Goal: Contribute content: Contribute content

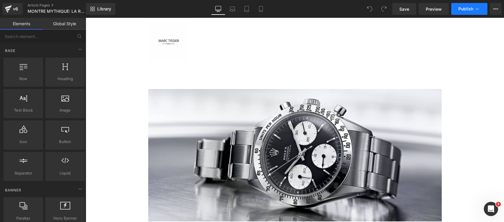
click at [476, 8] on icon at bounding box center [477, 9] width 6 height 6
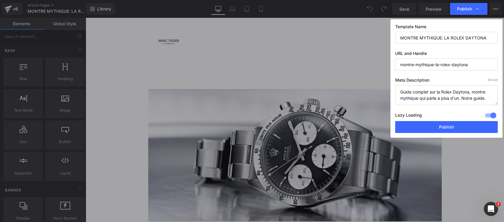
click at [438, 94] on textarea "Guide complet sur la Rolex Daytona, montre mythique qui parle a plus d'un. Notr…" at bounding box center [446, 95] width 103 height 20
paste textarea "ROLEX DAYTONA : CETTE MONTRE MYTHIQUE RESTE INTROUVABLE EN BOUTIQUE Guide compl…"
drag, startPoint x: 430, startPoint y: 102, endPoint x: 393, endPoint y: 85, distance: 40.4
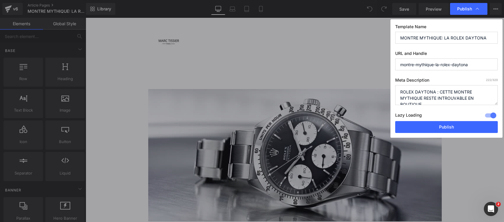
click at [393, 85] on div "Template Name MONTRE MYTHIQUE: LA ROLEX DAYTONA URL and Handle montre-mythique-…" at bounding box center [446, 78] width 112 height 118
click at [399, 97] on textarea "Guide complet sur la Rolex Daytona, montre mythique qui parle a plus d'un. Notr…" at bounding box center [446, 95] width 103 height 20
type textarea "Guide complet Rolex Daytona : histoire, modèles cultes, Paul Newman, records d'…"
click at [419, 60] on input "montre-mythique-la-rolex-daytona" at bounding box center [446, 64] width 103 height 12
click at [412, 39] on input "MONTRE MYTHIQUE: LA ROLEX DAYTONA" at bounding box center [446, 38] width 103 height 12
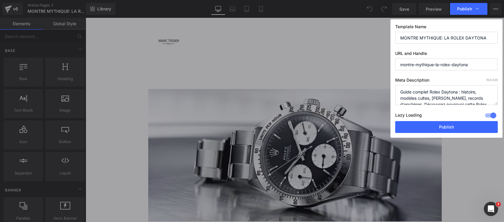
click at [412, 39] on input "MONTRE MYTHIQUE: LA ROLEX DAYTONA" at bounding box center [446, 38] width 103 height 12
paste input "ROLEX DAYTONA : CETTE MONTRE MYTHIQUE RESTE INTROUVABLE EN BOUTIQUE"
type input "ROLEX DAYTONA : CETTE MONTRE MYTHIQUE RESTE INTROUVABLE EN BOUTIQUE"
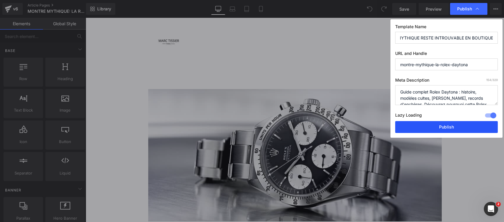
click at [428, 124] on button "Publish" at bounding box center [446, 127] width 103 height 12
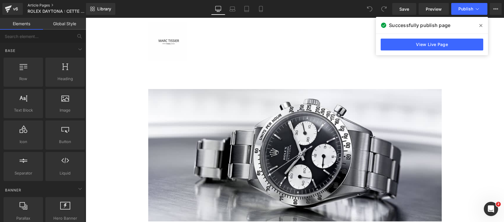
click at [47, 3] on link "Article Pages" at bounding box center [62, 5] width 68 height 5
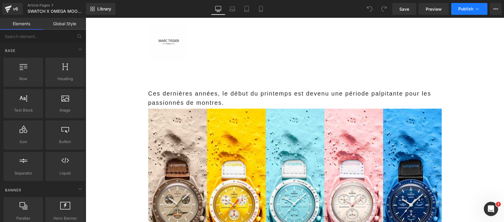
click at [478, 9] on icon at bounding box center [477, 9] width 6 height 6
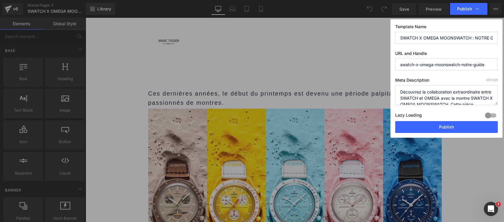
click at [488, 119] on div at bounding box center [490, 115] width 14 height 9
click at [451, 98] on textarea "Découvrez la collaboration extraordinaire entre SWATCH et OMEGA avec la montre …" at bounding box center [446, 95] width 103 height 20
paste textarea "MOONSWATCH : COMMENT SWATCH A RENDU L'OMEGA SPEEDMASTER ABORDABLE Guide complet…"
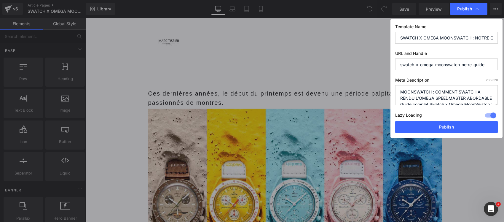
drag, startPoint x: 430, startPoint y: 102, endPoint x: 392, endPoint y: 89, distance: 40.7
click at [392, 89] on div "Template Name SWATCH X OMEGA MOONSWATCH : NOTRE GUIDE URL and Handle swatch-x-o…" at bounding box center [446, 78] width 112 height 118
click at [399, 97] on textarea "Découvrez la collaboration extraordinaire entre SWATCH et OMEGA avec la montre …" at bounding box center [446, 95] width 103 height 20
type textarea "Guide complet Swatch x Omega MoonSwatch : tous les modèles, prix, disponibilité…"
click at [443, 36] on input "SWATCH X OMEGA MOONSWATCH : NOTRE GUIDE" at bounding box center [446, 38] width 103 height 12
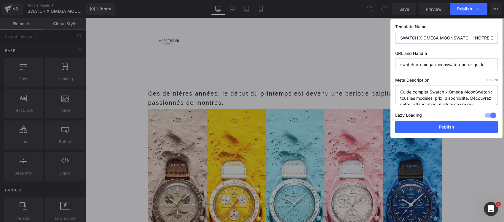
click at [443, 36] on input "SWATCH X OMEGA MOONSWATCH : NOTRE GUIDE" at bounding box center [446, 38] width 103 height 12
paste input "MOONSWATCH : COMMENT SWATCH A RENDU L'OMEGA SPEEDMASTER ABORDABL"
type input "MOONSWATCH : COMMENT SWATCH A RENDU L'OMEGA SPEEDMASTER ABORDABLE"
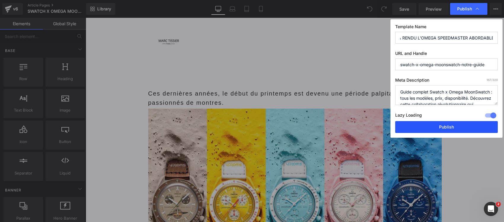
click at [421, 127] on button "Publish" at bounding box center [446, 127] width 103 height 12
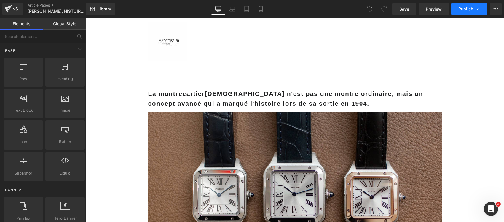
click at [465, 8] on span "Publish" at bounding box center [465, 9] width 15 height 5
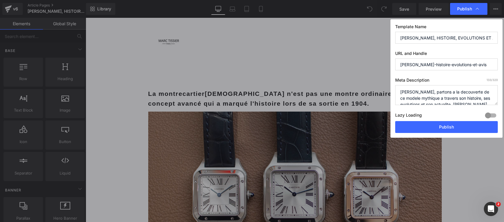
click at [444, 92] on textarea "Cartier Santos, partons a la decouverte de ce modele mythique a travers son his…" at bounding box center [446, 95] width 103 height 20
paste textarea "SANS CETTE SANTOS, VOUS PORTERIEZ ENCORE UNE MONTRE À GOUSSET Histoire complète…"
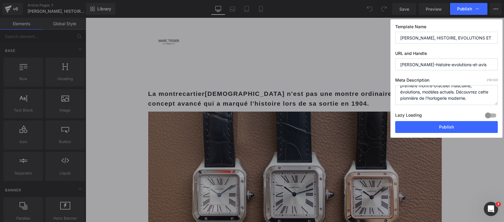
click at [487, 115] on div at bounding box center [490, 115] width 14 height 9
drag, startPoint x: 478, startPoint y: 97, endPoint x: 395, endPoint y: 83, distance: 84.4
click at [395, 83] on div "Template Name CARTIER SANTOS, HISTOIRE, EVOLUTIONS ET AVIS URL and Handle carti…" at bounding box center [446, 78] width 112 height 118
click at [400, 97] on textarea "Cartier Santos, partons a la decouverte de ce modele mythique a travers son his…" at bounding box center [446, 95] width 103 height 20
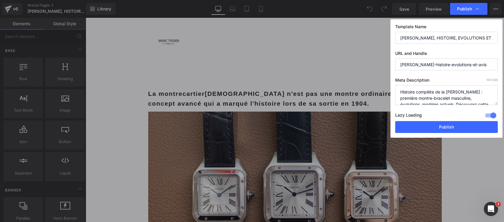
type textarea "Histoire complète de la Cartier Santos : première montre-bracelet masculine, év…"
click at [405, 39] on input "CARTIER SANTOS, HISTOIRE, EVOLUTIONS ET AVIS" at bounding box center [446, 38] width 103 height 12
paste input "SANS CETTE SANTOS, VOUS PORTERIEZ ENCORE UNE MONTRE À GOUSSET"
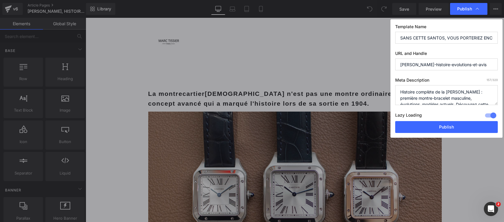
scroll to position [0, 62]
type input "SANS CETTE SANTOS, VOUS PORTERIEZ ENCORE UNE MONTRE À GOUSSET"
click at [432, 125] on button "Publish" at bounding box center [446, 127] width 103 height 12
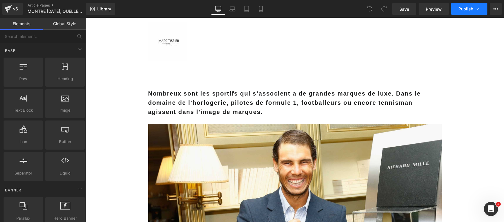
click at [463, 11] on span "Publish" at bounding box center [465, 9] width 15 height 5
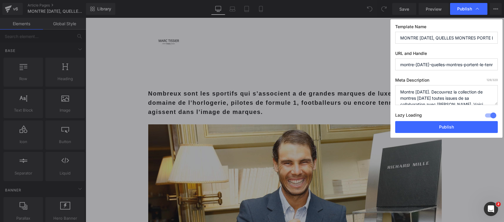
click at [445, 99] on textarea "Montre [DATE]. Decouvrez la collection de montres [DATE] toutes issues de sa co…" at bounding box center [446, 95] width 103 height 20
paste textarea "[PERSON_NAME][DATE] : SES MONTRES VALENT PLUS QUE LE PIB DE CERTAINS PAYS Décou…"
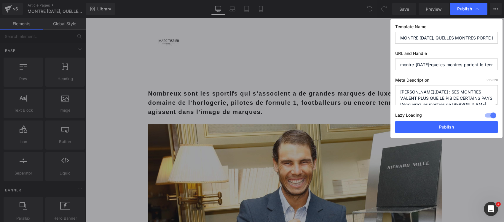
drag, startPoint x: 481, startPoint y: 99, endPoint x: 386, endPoint y: 90, distance: 95.6
click at [386, 90] on div "Publish Template Name MONTRE [DATE], QUELLES MONTRES PORTE LE TENNISMAN? URL an…" at bounding box center [252, 111] width 504 height 222
click at [400, 102] on textarea "Montre [DATE]. Decouvrez la collection de montres [DATE] toutes issues de sa co…" at bounding box center [446, 95] width 103 height 20
click at [400, 95] on textarea "Montre [DATE]. Decouvrez la collection de montres [DATE] toutes issues de sa co…" at bounding box center [446, 95] width 103 height 20
type textarea "Découvrez les montres de [PERSON_NAME][DATE] : [PERSON_NAME], modèles rares, pr…"
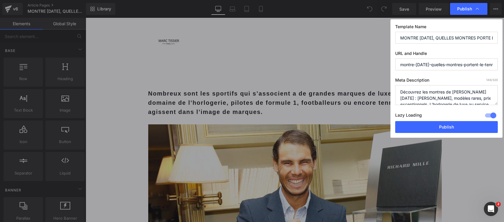
click at [423, 32] on input "MONTRE [DATE], QUELLES MONTRES PORTE LE TENNISMAN?" at bounding box center [446, 38] width 103 height 12
paste input "[PERSON_NAME][DATE] : SES MONTRES VALENT PLUS QUE LE PIB DE CERTAINS PAYS"
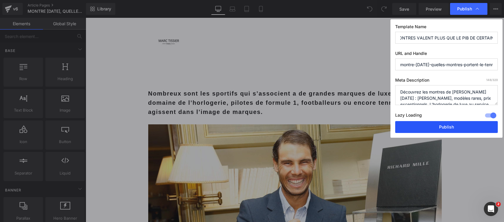
type input "[PERSON_NAME][DATE] : SES MONTRES VALENT PLUS QUE LE PIB DE CERTAINS PAYS"
click at [423, 126] on button "Publish" at bounding box center [446, 127] width 103 height 12
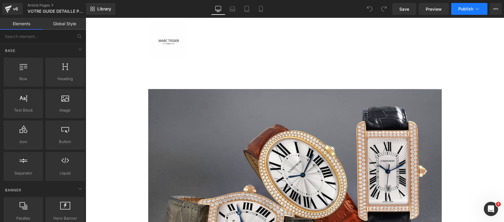
click at [469, 9] on span "Publish" at bounding box center [465, 9] width 15 height 5
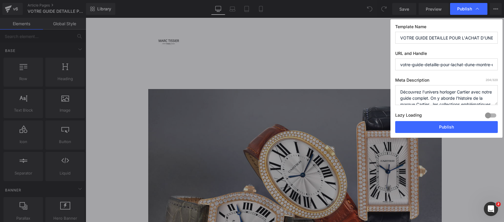
click at [431, 93] on textarea "Découvrez l'univers horloger Cartier avec notre guide complet. On y aborde l’hi…" at bounding box center [446, 95] width 103 height 20
paste textarea "VOUS SOUHAITEZ ACHETER UNE CARTIER ? CETTE ERREUR VOUS COÛTE PLUSIEURS MILLIERS…"
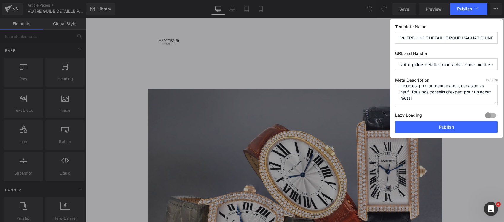
drag, startPoint x: 489, startPoint y: 116, endPoint x: 439, endPoint y: 99, distance: 53.2
click at [489, 115] on div at bounding box center [490, 115] width 14 height 9
drag, startPoint x: 446, startPoint y: 103, endPoint x: 396, endPoint y: 87, distance: 53.2
click at [396, 87] on textarea "Découvrez l'univers horloger Cartier avec notre guide complet. On y aborde l’hi…" at bounding box center [446, 95] width 103 height 20
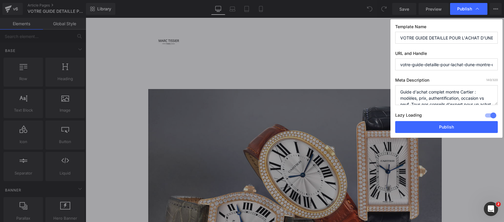
click at [400, 97] on textarea "Découvrez l'univers horloger Cartier avec notre guide complet. On y aborde l’hi…" at bounding box center [446, 95] width 103 height 20
type textarea "Guide d'achat complet montre Cartier : modèles, prix, authentification, occasio…"
click at [411, 39] on input "VOTRE GUIDE DETAILLE POUR L'ACHAT D'UNE MONTRE CARTIER" at bounding box center [446, 38] width 103 height 12
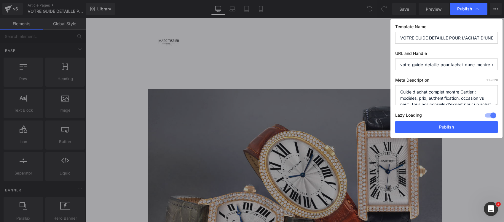
paste input "US SOUHAITEZ ACHETER UNE CARTIER ? CETTE ERREUR VOUS COÛTE PLUSIEURS MILLIERS D…"
type input "VOUS SOUHAITEZ ACHETER UNE CARTIER ? CETTE ERREUR VOUS COÛTE PLUSIEURS MILLIERS…"
click at [411, 131] on button "Publish" at bounding box center [446, 127] width 103 height 12
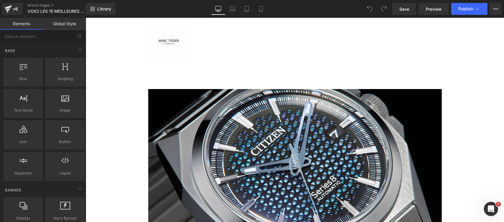
scroll to position [37, 0]
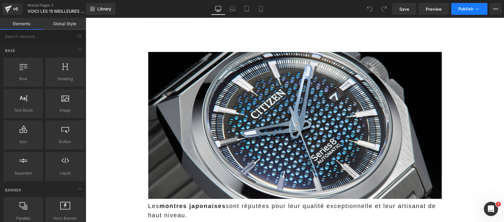
click at [475, 8] on icon at bounding box center [477, 9] width 6 height 6
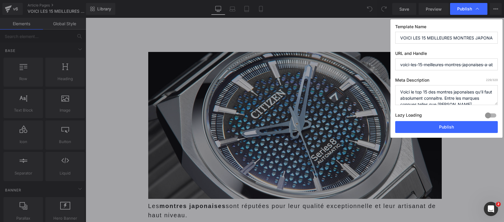
click at [491, 112] on div at bounding box center [490, 115] width 14 height 9
click at [437, 97] on textarea "Voici le top 15 des montres japonaises qu’il faut absolument connaitre. Entre l…" at bounding box center [446, 95] width 103 height 20
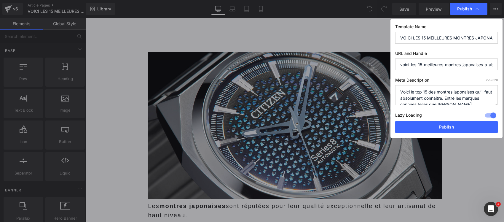
paste textarea "CES MONTRES JAPONAISES VALENT MIEUX QUE LES ROLEX... ET COÛTENT DIX FOIS MOINS …"
drag, startPoint x: 431, startPoint y: 102, endPoint x: 398, endPoint y: 90, distance: 35.5
click at [398, 90] on textarea "Voici le top 15 des montres japonaises qu’il faut absolument connaitre. Entre l…" at bounding box center [446, 95] width 103 height 20
click at [400, 97] on textarea "Voici le top 15 des montres japonaises qu’il faut absolument connaitre. Entre l…" at bounding box center [446, 95] width 103 height 20
type textarea "Découvrez les 15 meilleures montres japonaises : Seiko, Citizen, Casio, Grand S…"
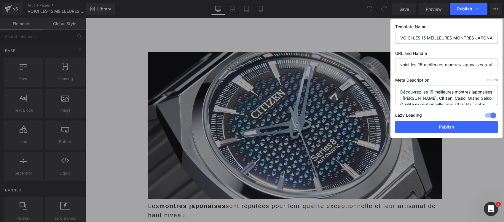
click at [415, 34] on input "VOICI LES 15 MEILLEURES MONTRES JAPONAISES A ABSOLUMENT CONNAITRE" at bounding box center [446, 38] width 103 height 12
paste input "CES MONTRES JAPONAISES VALENT MIEUX QUE LES ROLEX... ET COÛTENT DIX FOIS MOINS …"
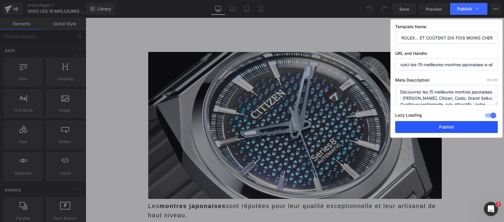
type input "CES MONTRES JAPONAISES VALENT MIEUX QUE LES ROLEX... ET COÛTENT DIX FOIS MOINS …"
click at [414, 127] on button "Publish" at bounding box center [446, 127] width 103 height 12
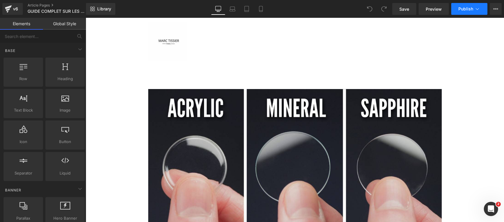
click at [478, 9] on icon at bounding box center [477, 9] width 6 height 6
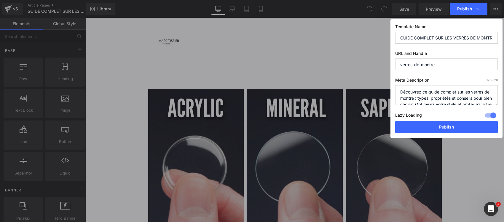
click at [420, 40] on input "GUIDE COMPLET SUR LES VERRES DE MONTRE : TYPES, PROPRIETES ET COMMENT CHOISIR" at bounding box center [446, 38] width 103 height 12
click at [439, 91] on textarea "Découvrez ce guide complet sur les verres de montre : types, propriétés et cons…" at bounding box center [446, 95] width 103 height 20
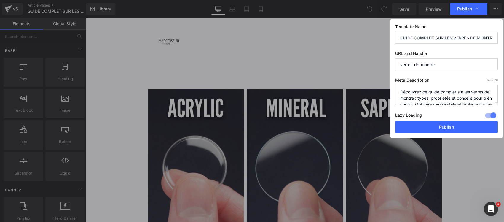
click at [439, 91] on textarea "Découvrez ce guide complet sur les verres de montre : types, propriétés et cons…" at bounding box center [446, 95] width 103 height 20
paste textarea "PLEXI, MINÉRAL, SAPHIR : QUEL VERRE CHOISIR POUR SA Guide des verres de montre …"
drag, startPoint x: 445, startPoint y: 97, endPoint x: 395, endPoint y: 91, distance: 49.9
click at [389, 92] on div "Publish Template Name GUIDE COMPLET SUR LES VERRES DE MONTRE : TYPES, PROPRIETE…" at bounding box center [252, 111] width 504 height 222
click at [446, 96] on textarea "Découvrez ce guide complet sur les verres de montre : types, propriétés et cons…" at bounding box center [446, 95] width 103 height 20
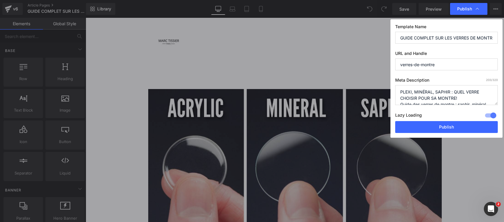
drag, startPoint x: 463, startPoint y: 96, endPoint x: 378, endPoint y: 91, distance: 84.9
click at [378, 91] on div "Publish Template Name GUIDE COMPLET SUR LES VERRES DE MONTRE : TYPES, PROPRIETE…" at bounding box center [252, 111] width 504 height 222
click at [401, 102] on textarea "Découvrez ce guide complet sur les verres de montre : types, propriétés et cons…" at bounding box center [446, 95] width 103 height 20
click at [399, 98] on textarea "Découvrez ce guide complet sur les verres de montre : types, propriétés et cons…" at bounding box center [446, 95] width 103 height 20
type textarea "Guide des verres de montre : saphir, minéral, plexiglas. Résistance, prix, entr…"
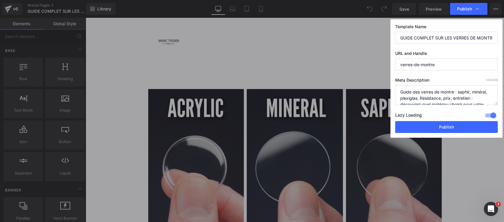
click at [419, 35] on input "GUIDE COMPLET SUR LES VERRES DE MONTRE : TYPES, PROPRIETES ET COMMENT CHOISIR" at bounding box center [446, 38] width 103 height 12
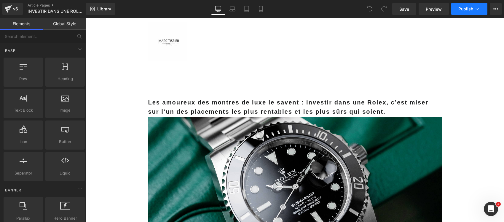
click at [464, 7] on span "Publish" at bounding box center [465, 9] width 15 height 5
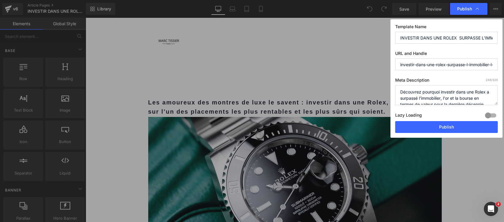
click at [492, 114] on div at bounding box center [490, 115] width 14 height 9
click at [452, 90] on textarea "Découvrez pourquoi investir dans une Rolex a surpassé l'immobilier, l'or et la …" at bounding box center [446, 95] width 103 height 20
paste textarea "CES ROLEX BATTENT L'OR ET L'IMMOBILIER... ET PERSONNE N'EN PARLE Guide complet …"
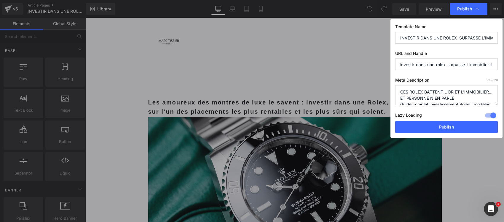
drag, startPoint x: 490, startPoint y: 98, endPoint x: 372, endPoint y: 90, distance: 118.2
click at [372, 90] on div "Publish Template Name INVESTIR DANS UNE ROLEX SURPASSE L’IMMOBILIER, L’OR ET LA…" at bounding box center [252, 111] width 504 height 222
click at [400, 97] on textarea "Découvrez pourquoi investir dans une Rolex a surpassé l'immobilier, l'or et la …" at bounding box center [446, 95] width 103 height 20
type textarea "Guide complet investissement Rolex : modèles rentables, stratégies d'expert, co…"
click at [413, 39] on input "INVESTIR DANS UNE ROLEX SURPASSE L’IMMOBILIER, L’OR ET LA BOURSE. GUIDE ET STRA…" at bounding box center [446, 38] width 103 height 12
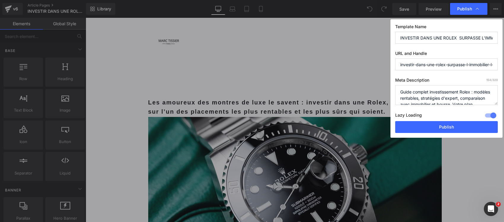
click at [413, 39] on input "INVESTIR DANS UNE ROLEX SURPASSE L’IMMOBILIER, L’OR ET LA BOURSE. GUIDE ET STRA…" at bounding box center [446, 38] width 103 height 12
paste input "CES ROLEX BATTENT L'OR ET L'IMMOBILIER... ET PERSONNE N'EN PARLE"
type input "CES ROLEX BATTENT L'OR ET L'IMMOBILIER... ET PERSONNE N'EN PARLE"
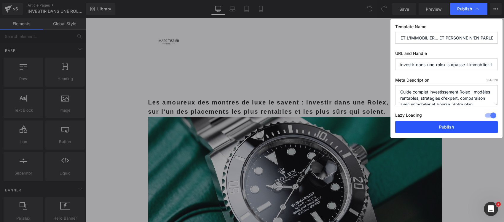
scroll to position [0, 0]
click at [415, 128] on button "Publish" at bounding box center [446, 127] width 103 height 12
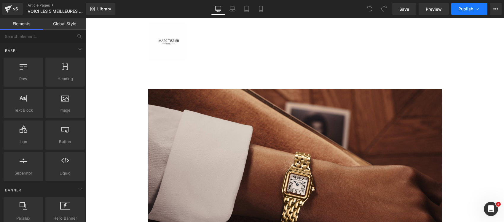
click at [479, 12] on button "Publish" at bounding box center [469, 9] width 36 height 12
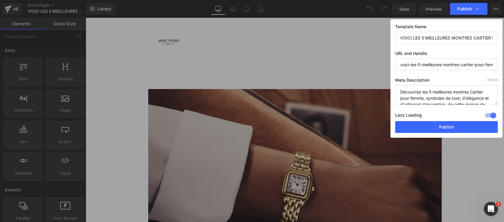
click at [456, 94] on textarea "Découvrez les 5 meilleures montres Cartier pour femme, symboles de luxe, d'élég…" at bounding box center [446, 95] width 103 height 20
paste textarea "[PERSON_NAME] : CES MONTRES FEMME FONT CRAQUER LES PLUS GRANDES FORTUNES Top 5 …"
drag, startPoint x: 487, startPoint y: 98, endPoint x: 373, endPoint y: 90, distance: 113.5
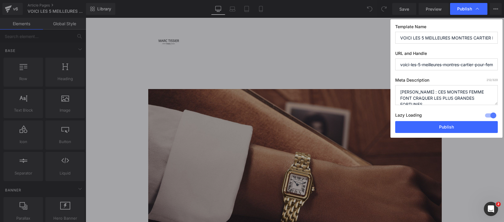
click at [373, 90] on div "Publish Template Name VOICI LES 5 MEILLEURES MONTRES CARTIER POUR FEMME URL and…" at bounding box center [252, 111] width 504 height 222
click at [399, 99] on textarea "Découvrez les 5 meilleures montres Cartier pour femme, symboles de luxe, d'élég…" at bounding box center [446, 95] width 103 height 20
type textarea "Top 5 des montres Cartier pour femme : [PERSON_NAME], [PERSON_NAME], Ballon Ble…"
click at [410, 36] on input "VOICI LES 5 MEILLEURES MONTRES CARTIER POUR FEMME" at bounding box center [446, 38] width 103 height 12
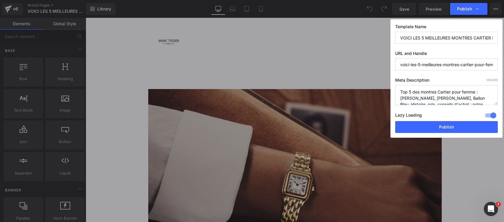
click at [410, 36] on input "VOICI LES 5 MEILLEURES MONTRES CARTIER POUR FEMME" at bounding box center [446, 38] width 103 height 12
paste input "[PERSON_NAME] : CES MONTRES FEMME FONT CRAQUER LES PLUS GRANDES FORTUNES"
type input "[PERSON_NAME] : CES MONTRES FEMME FONT CRAQUER LES PLUS GRANDES FORTUNES"
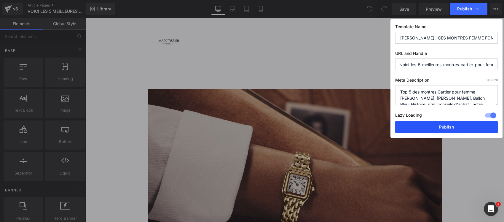
click at [421, 125] on button "Publish" at bounding box center [446, 127] width 103 height 12
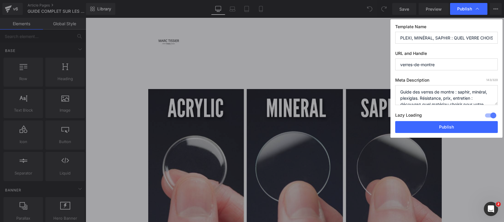
scroll to position [0, 44]
type input "PLEXI, MINÉRAL, SAPHIR : QUEL VERRE CHOISIR POUR SA MONTRE!"
click at [419, 127] on button "Publish" at bounding box center [446, 127] width 103 height 12
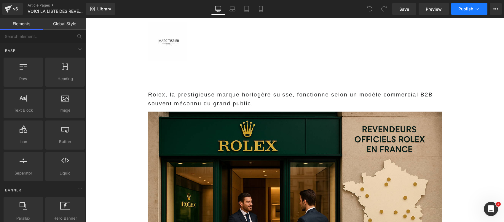
click at [469, 10] on span "Publish" at bounding box center [465, 9] width 15 height 5
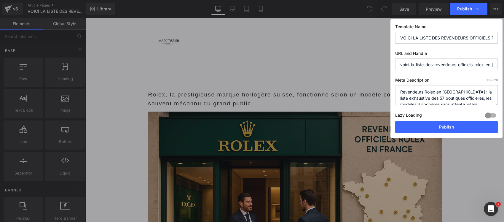
click at [450, 97] on textarea "Revendeurs Rolex en [GEOGRAPHIC_DATA] : la liste exhaustive des 57 boutiques of…" at bounding box center [446, 95] width 103 height 20
paste textarea "CES BOUTIQUES SONT LES SEULES À VENDRE OFFICIELLEMENT ROLEX EN FRANCE Liste com…"
click at [437, 96] on textarea "Revendeurs Rolex en France : la liste exhaustive des 57 boutiques officielles, …" at bounding box center [446, 95] width 103 height 20
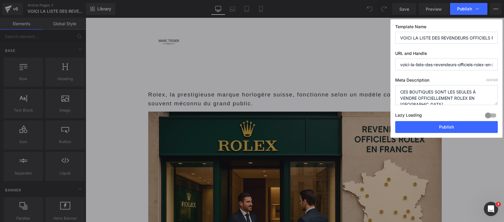
click at [437, 96] on textarea "Revendeurs Rolex en France : la liste exhaustive des 57 boutiques officielles, …" at bounding box center [446, 95] width 103 height 20
click at [438, 97] on textarea "Revendeurs Rolex en France : la liste exhaustive des 57 boutiques officielles, …" at bounding box center [446, 95] width 103 height 20
click at [419, 100] on textarea "Revendeurs Rolex en France : la liste exhaustive des 57 boutiques officielles, …" at bounding box center [446, 95] width 103 height 20
drag, startPoint x: 421, startPoint y: 101, endPoint x: 400, endPoint y: 88, distance: 25.3
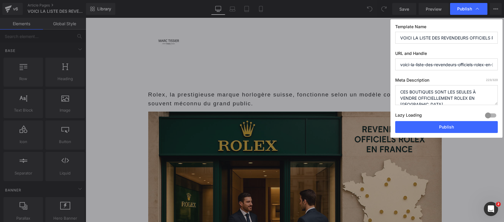
click at [400, 88] on textarea "Revendeurs Rolex en France : la liste exhaustive des 57 boutiques officielles, …" at bounding box center [446, 95] width 103 height 20
click at [400, 101] on textarea "Revendeurs Rolex en France : la liste exhaustive des 57 boutiques officielles, …" at bounding box center [446, 95] width 103 height 20
type textarea "Liste complète des revendeurs officiels Rolex en France. Boutiques agréées par …"
click at [405, 36] on input "VOICI LA LISTE DES REVENDEURS OFFICIELS ROLEX EN FRANCE" at bounding box center [446, 38] width 103 height 12
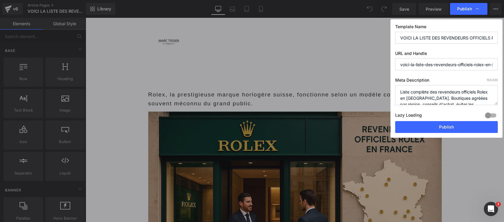
click at [405, 36] on input "VOICI LA LISTE DES REVENDEURS OFFICIELS ROLEX EN FRANCE" at bounding box center [446, 38] width 103 height 12
paste input "CES BOUTIQUES SONT LES SEULES À VENDRE OFFICIELLEMENT"
type input "CES BOUTIQUES SONT LES SEULES À VENDRE OFFICIELLEMENT ROLEX EN FRANCE"
click at [493, 117] on div at bounding box center [490, 115] width 14 height 9
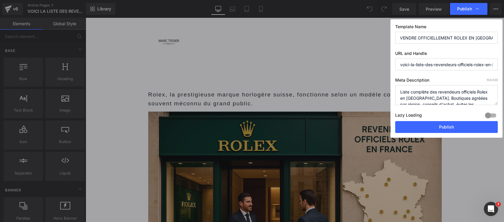
scroll to position [0, 0]
click at [448, 127] on button "Publish" at bounding box center [446, 127] width 103 height 12
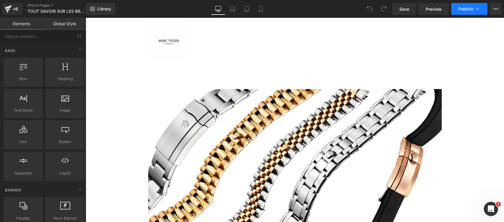
click at [486, 8] on button "Publish" at bounding box center [469, 9] width 36 height 12
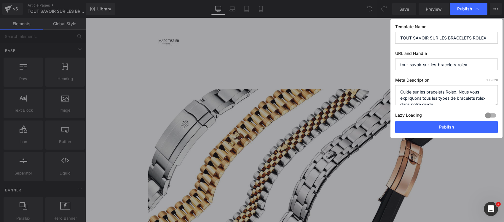
drag, startPoint x: 492, startPoint y: 117, endPoint x: 472, endPoint y: 97, distance: 28.5
click at [491, 116] on div at bounding box center [490, 115] width 14 height 9
click at [464, 93] on textarea "Guide sur les bracelets Rolex. Nous vous expliquons tous les types de bracelets…" at bounding box center [446, 95] width 103 height 20
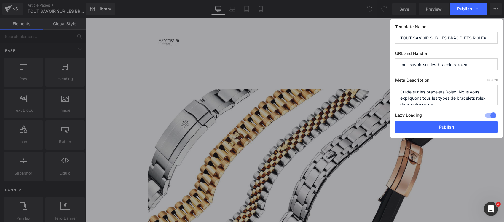
paste textarea "OYSTER, JUBILÉ, PRÉSIDENT : VOICI TOUS LES BRACELETS ROLEX EXPLIQUÉS Guide comp…"
drag, startPoint x: 476, startPoint y: 103, endPoint x: 399, endPoint y: 96, distance: 77.7
click at [399, 96] on textarea "Guide sur les bracelets Rolex. Nous vous expliquons tous les types de bracelets…" at bounding box center [446, 95] width 103 height 20
type textarea "Guide complet des bracelets Rolex : Oyster, Jubilé, Président. Différences, aut…"
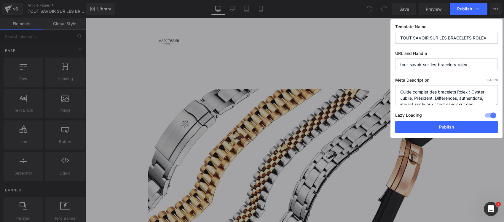
click at [408, 38] on input "TOUT SAVOIR SUR LES BRACELETS ROLEX" at bounding box center [446, 38] width 103 height 12
paste input "OYSTER, JUBILÉ, PRÉSIDENT : VOICI TOUS LES BRACELETS ROLEX EXPLIQUÉS"
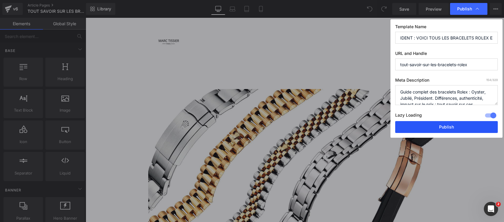
type input "OYSTER, JUBILÉ, PRÉSIDENT : VOICI TOUS LES BRACELETS ROLEX EXPLIQUÉS"
click at [429, 127] on button "Publish" at bounding box center [446, 127] width 103 height 12
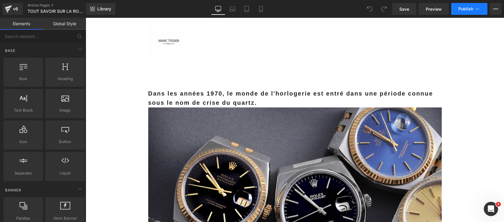
click at [469, 10] on span "Publish" at bounding box center [465, 9] width 15 height 5
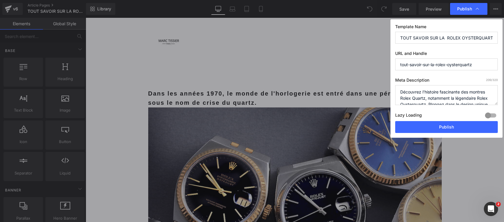
click at [491, 115] on div at bounding box center [490, 115] width 14 height 9
click at [470, 97] on textarea "Découvrez l'histoire fascinante des montres Rolex Quartz, notamment la légendai…" at bounding box center [446, 95] width 103 height 20
paste textarea "LA SEULE ROLEX À QUARTZ JAMAIS PRODUITE EST AUJOURD'HUI CULTE Découvrez la Role…"
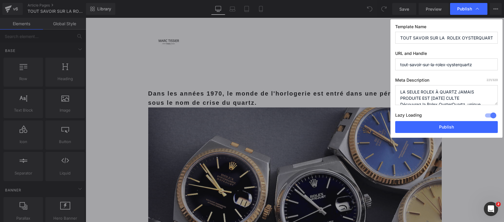
drag, startPoint x: 475, startPoint y: 100, endPoint x: 382, endPoint y: 89, distance: 93.5
click at [382, 89] on div "Publish Template Name TOUT SAVOIR SUR LA ROLEX OYSTERQUARTZ URL and Handle tout…" at bounding box center [252, 111] width 504 height 222
click at [401, 98] on textarea "Découvrez l'histoire fascinante des montres Rolex Quartz, notamment la légendai…" at bounding box center [446, 95] width 103 height 20
type textarea "Découvrez la Rolex OysterQuartz, unique montre à quartz de la marque. Histoire,…"
click at [419, 36] on input "TOUT SAVOIR SUR LA ROLEX OYSTERQUARTZ" at bounding box center [446, 38] width 103 height 12
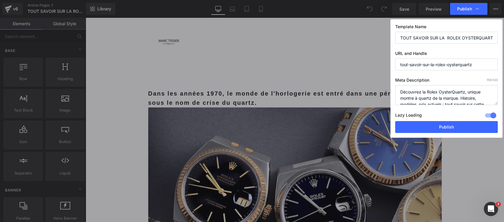
click at [419, 36] on input "TOUT SAVOIR SUR LA ROLEX OYSTERQUARTZ" at bounding box center [446, 38] width 103 height 12
paste input "LA SEULE ROLEX À QUARTZ JAMAIS PRODUITE EST AUJOURD'HUI CULTE"
type input "LA SEULE ROLEX À QUARTZ JAMAIS PRODUITE EST AUJOURD'HUI CULTE"
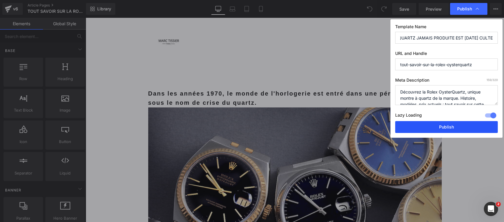
click at [443, 128] on button "Publish" at bounding box center [446, 127] width 103 height 12
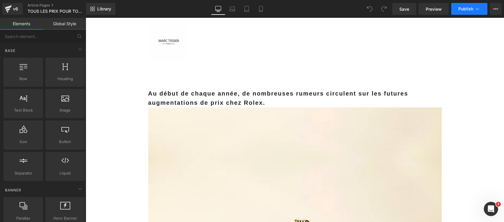
click at [479, 7] on icon at bounding box center [477, 9] width 6 height 6
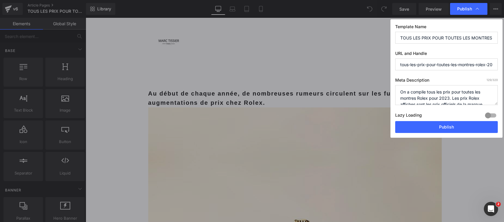
click at [456, 91] on textarea "On a compile tous les prix pour toutes les montres Rolex pour 2023. Les prix Ro…" at bounding box center [446, 95] width 103 height 20
paste textarea "COMBIEN COÛTE VRAIMENT UNE ROLEX ? TOUS LES PRIX RÉVÉLÉS Prix complets des mont…"
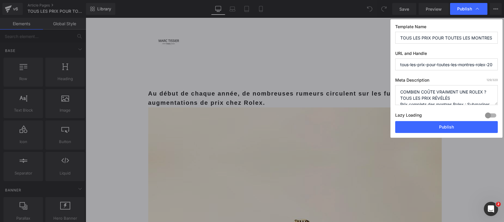
scroll to position [27, 0]
click at [493, 113] on div at bounding box center [490, 115] width 14 height 9
drag, startPoint x: 456, startPoint y: 99, endPoint x: 398, endPoint y: 87, distance: 58.7
click at [398, 87] on textarea "On a compile tous les prix pour toutes les montres Rolex pour 2023. Les prix Ro…" at bounding box center [446, 95] width 103 height 20
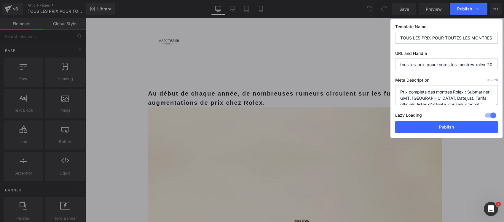
type textarea "Prix complets des montres Rolex : Submariner, GMT, Daytona, Datejust. Tarifs of…"
click at [421, 37] on input "TOUS LES PRIX POUR TOUTES LES MONTRES ROLEX - 2024" at bounding box center [446, 38] width 103 height 12
paste input "COMBIEN COÛTE VRAIMENT UNE ROLEX ? TOUS LES PRIX RÉVÉLÉS"
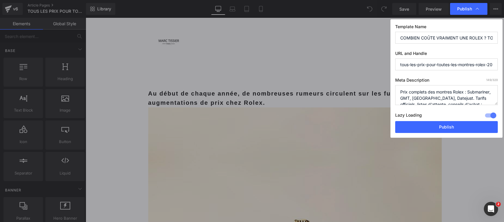
scroll to position [0, 44]
type input "COMBIEN COÛTE VRAIMENT UNE ROLEX ? TOUS LES PRIX RÉVÉLÉS"
click at [400, 97] on textarea "On a compile tous les prix pour toutes les montres Rolex pour 2023. Les prix Ro…" at bounding box center [446, 95] width 103 height 20
type textarea "Prix complets des montres Rolex : Submariner, GMT, Daytona, Datejust. Tarifs of…"
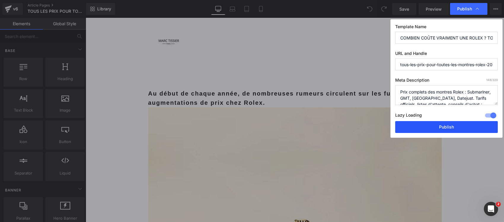
click at [417, 124] on button "Publish" at bounding box center [446, 127] width 103 height 12
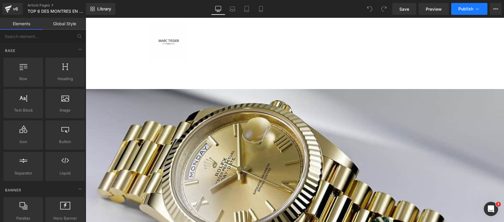
click at [461, 8] on span "Publish" at bounding box center [465, 9] width 15 height 5
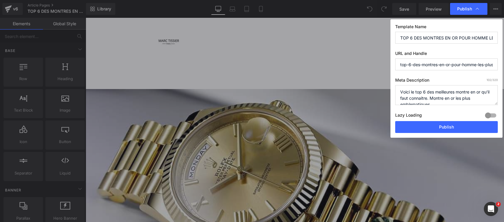
click at [490, 117] on div at bounding box center [490, 115] width 14 height 9
click at [469, 99] on textarea "Voici le top 6 des meilleures montre en or qu'il faut connaitre. Montre en or l…" at bounding box center [446, 95] width 103 height 20
paste textarea "CES MONTRES EN OR POUR HOMME SONT DEVENUES DES INVESTISSEMENTS DE CHOIX Top 6 d…"
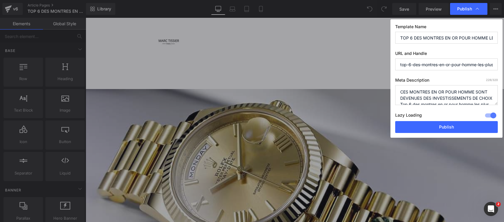
drag, startPoint x: 419, startPoint y: 103, endPoint x: 386, endPoint y: 91, distance: 35.2
click at [386, 91] on div "Publish Template Name TOP 6 DES MONTRES EN OR POUR HOMME LES PLUS ICONIQUES URL…" at bounding box center [252, 111] width 504 height 222
drag, startPoint x: 398, startPoint y: 100, endPoint x: 426, endPoint y: 88, distance: 30.1
click at [399, 100] on textarea "Voici le top 6 des meilleures montre en or qu'il faut connaitre. Montre en or l…" at bounding box center [446, 95] width 103 height 20
type textarea "Top 6 des montres en or pour homme les plus iconiques : Rolex, Patek Philippe, …"
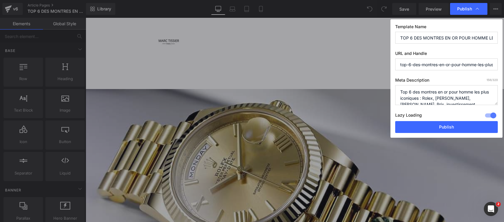
click at [411, 40] on input "TOP 6 DES MONTRES EN OR POUR HOMME LES PLUS ICONIQUES" at bounding box center [446, 38] width 103 height 12
paste input "CES MONTRES EN OR POUR HOMME SONT DEVENUES DES INVESTISSEMENTS DE CHOIX"
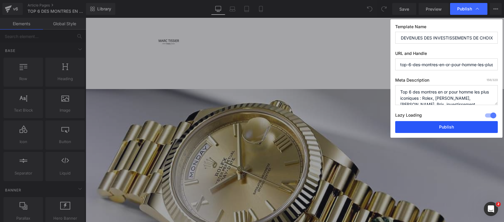
type input "CES MONTRES EN OR POUR HOMME SONT DEVENUES DES INVESTISSEMENTS DE CHOIX"
click at [429, 126] on button "Publish" at bounding box center [446, 127] width 103 height 12
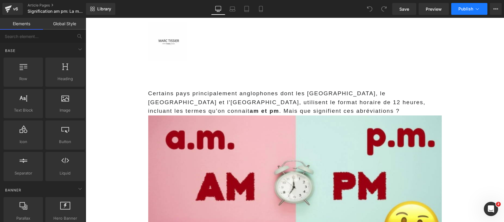
click at [473, 11] on span "Publish" at bounding box center [465, 9] width 15 height 5
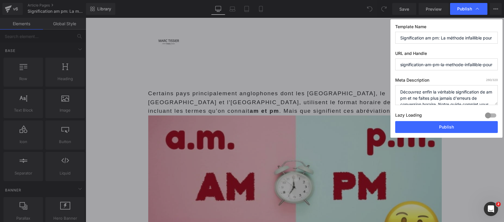
click at [488, 118] on div at bounding box center [490, 115] width 14 height 9
click at [465, 102] on textarea "Découvrez enfin la véritable signification de am pm et ne faites plus jamais d'…" at bounding box center [446, 95] width 103 height 20
paste textarea "VOUS CONFONDEZ AM ET PM ? CETTE MÉTHODE SIMPLE RÈGLE LE PROBLÈME À VIE Découvre…"
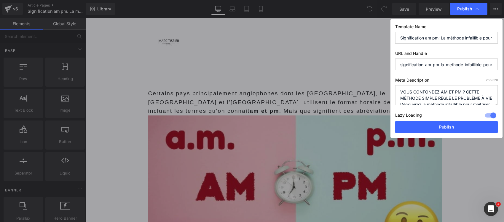
drag, startPoint x: 418, startPoint y: 100, endPoint x: 398, endPoint y: 88, distance: 23.6
click at [398, 88] on textarea "Découvrez enfin la véritable signification de am pm et ne faites plus jamais d'…" at bounding box center [446, 95] width 103 height 20
click at [415, 92] on textarea "Découvrez enfin la véritable signification de am pm et ne faites plus jamais d'…" at bounding box center [446, 95] width 103 height 20
drag, startPoint x: 410, startPoint y: 102, endPoint x: 394, endPoint y: 90, distance: 19.1
click at [394, 90] on div "Template Name Signification am pm: La méthode infaillible pour maitriser les fu…" at bounding box center [446, 78] width 112 height 118
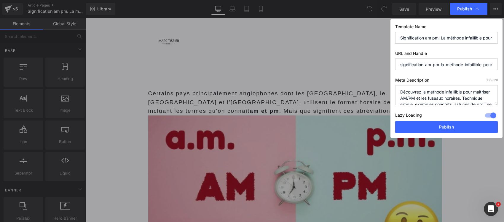
type textarea "Découvrez la méthode infaillible pour maîtriser AM/PM et les fuseaux horaires. …"
click at [409, 36] on input "Signification am pm: La méthode infaillible pour maitriser les fuseaux horaires…" at bounding box center [446, 38] width 103 height 12
paste input "VOUS CONFONDEZ AM ET PM ? CETTE MÉTHODE SIMPLE RÈGLE LE PROBLÈME À VIE"
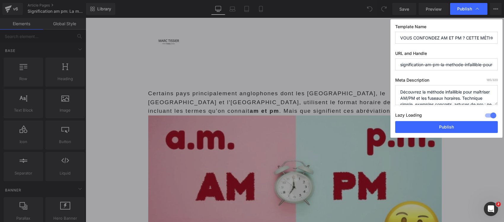
scroll to position [0, 79]
type input "VOUS CONFONDEZ AM ET PM ? CETTE MÉTHODE SIMPLE RÈGLE LE PROBLÈME À VIE"
click at [400, 99] on textarea "Découvrez enfin la véritable signification de am pm et ne faites plus jamais d'…" at bounding box center [446, 95] width 103 height 20
type textarea "Découvrez la méthode infaillible pour maîtriser AM/PM et les fuseaux horaires. …"
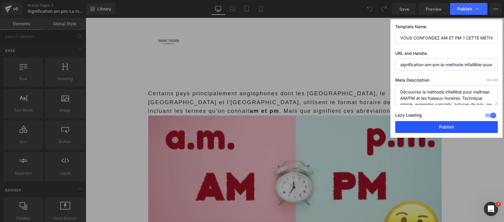
click at [422, 124] on button "Publish" at bounding box center [446, 127] width 103 height 12
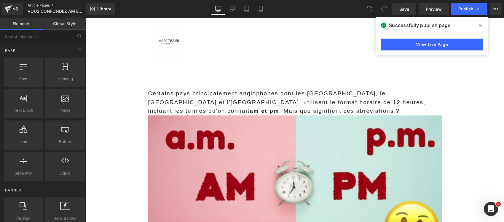
click at [49, 3] on link "Article Pages" at bounding box center [62, 5] width 68 height 5
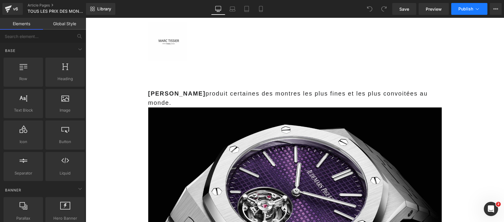
click at [481, 9] on button "Publish" at bounding box center [469, 9] width 36 height 12
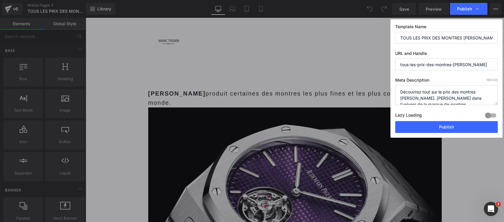
click at [491, 116] on div at bounding box center [490, 115] width 14 height 9
click at [457, 100] on textarea "Découvrez tout sur le prix des montres [PERSON_NAME]. [PERSON_NAME] dans l'univ…" at bounding box center [446, 95] width 103 height 20
paste textarea "AUDEMARS PIGUET : VOICI TOUS LES PRIX OFFICIELS QUE LA MARQUE RÉVÈLE RAREMENT P…"
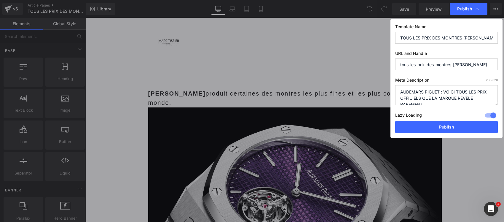
drag, startPoint x: 426, startPoint y: 104, endPoint x: 394, endPoint y: 87, distance: 35.9
click at [394, 87] on div "Template Name TOUS LES PRIX DES MONTRES AUDEMARS PIGUET URL and Handle tous-les…" at bounding box center [446, 78] width 112 height 118
click at [402, 99] on textarea "Découvrez tout sur le prix des montres [PERSON_NAME]. [PERSON_NAME] dans l'univ…" at bounding box center [446, 95] width 103 height 20
click at [399, 98] on textarea "Découvrez tout sur le prix des montres [PERSON_NAME]. [PERSON_NAME] dans l'univ…" at bounding box center [446, 95] width 103 height 20
type textarea "Prix complets des montres [PERSON_NAME] : Royal Oak, Offshore, Millenary. Tarif…"
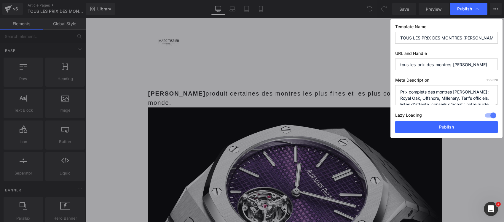
click at [431, 35] on input "TOUS LES PRIX DES MONTRES [PERSON_NAME]" at bounding box center [446, 38] width 103 height 12
paste input "AUDEMARS PIGUET : VOICI TOUS LES PRIX OFFICIELS QUE LA MARQUE RÉVÈLE RAREMENT"
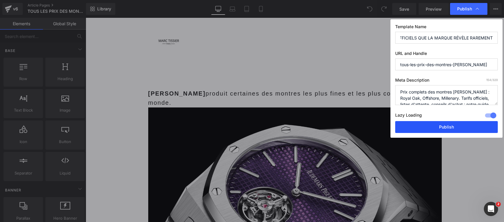
type input "AUDEMARS PIGUET : VOICI TOUS LES PRIX OFFICIELS QUE LA MARQUE RÉVÈLE RAREMENT"
click at [428, 125] on button "Publish" at bounding box center [446, 127] width 103 height 12
